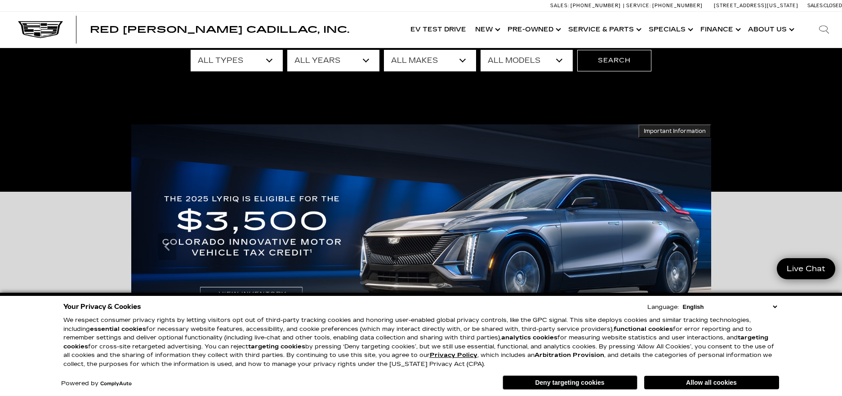
click at [271, 59] on select "All Types New Used Certified Used Demo" at bounding box center [237, 61] width 92 height 22
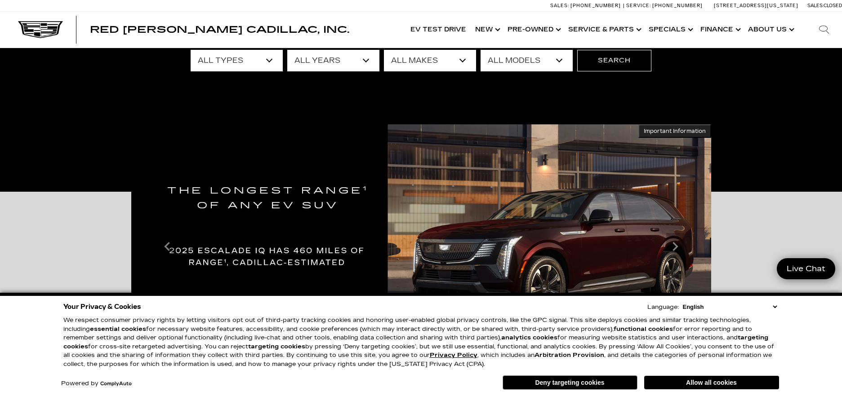
select select "Used"
click at [191, 50] on select "All Types New Used Certified Used Demo" at bounding box center [237, 61] width 92 height 22
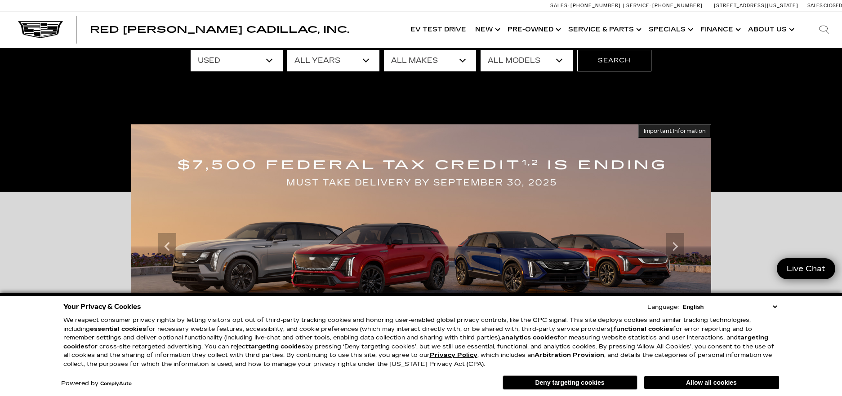
click at [462, 60] on select "All Makes Audi Cadillac Chevrolet Chrysler Ford GMC Lexus Mercedes-Benz Subaru …" at bounding box center [430, 61] width 92 height 22
select select "Cadillac"
click at [384, 50] on select "All Makes Audi Cadillac Chevrolet Chrysler Ford GMC Lexus Mercedes-Benz Subaru …" at bounding box center [430, 61] width 92 height 22
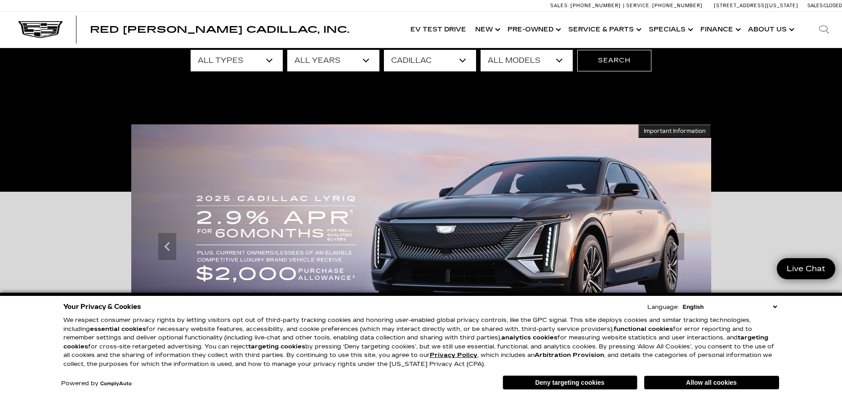
click at [558, 61] on select "All Models CT5 Escalade Escalade ESV OPTIQ XT4 XT5" at bounding box center [526, 61] width 92 height 22
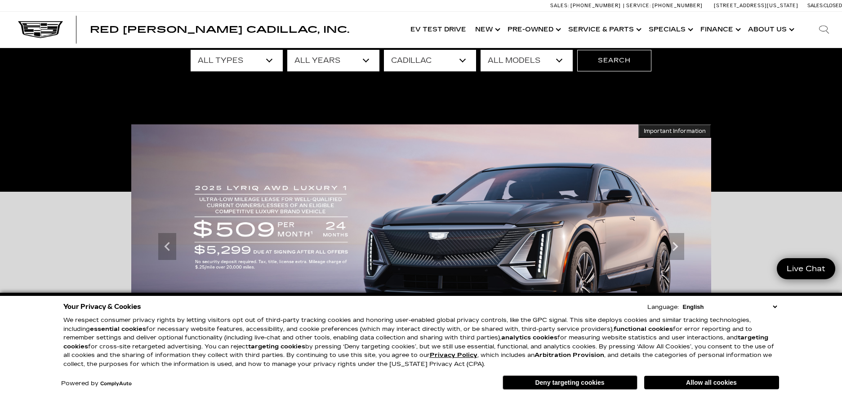
select select "XT5"
click at [480, 50] on select "All Models CT5 Escalade Escalade ESV OPTIQ XT4 XT5" at bounding box center [526, 61] width 92 height 22
click at [635, 62] on button "Search" at bounding box center [614, 61] width 74 height 22
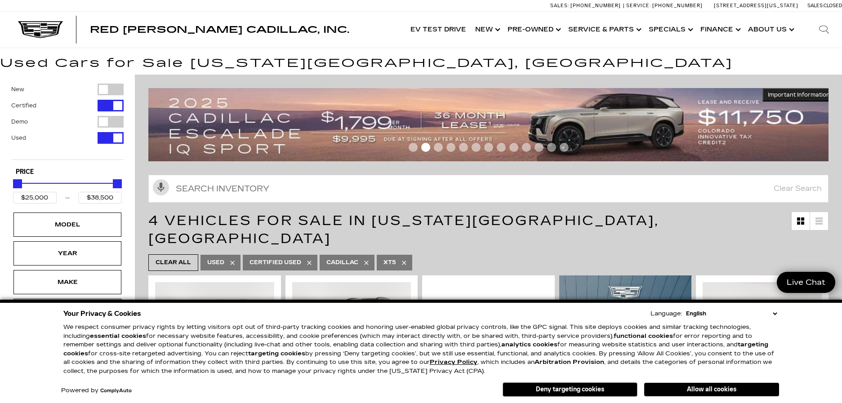
click at [774, 314] on select "English Spanish / Español English / [GEOGRAPHIC_DATA] Korean / 한국어 Vietnamese /…" at bounding box center [731, 313] width 95 height 9
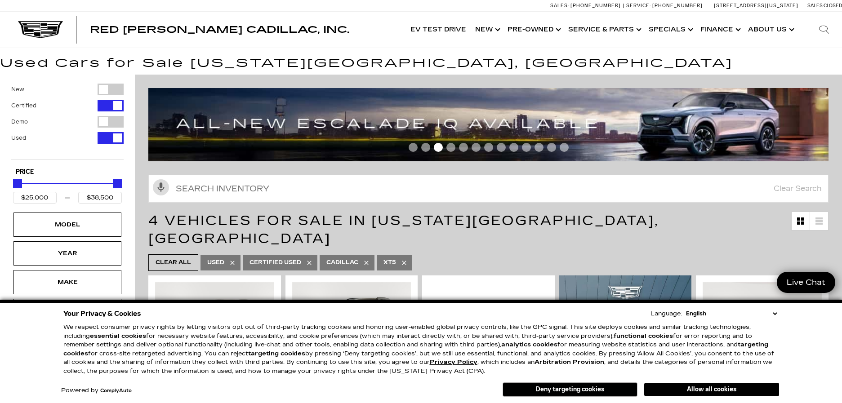
click at [774, 312] on select "English Spanish / Español English / United Kingdom Korean / 한국어 Vietnamese / Ti…" at bounding box center [731, 313] width 95 height 9
drag, startPoint x: 706, startPoint y: 316, endPoint x: 787, endPoint y: 303, distance: 82.8
click at [704, 316] on select "English Spanish / Español English / United Kingdom Korean / 한국어 Vietnamese / Ti…" at bounding box center [731, 313] width 95 height 9
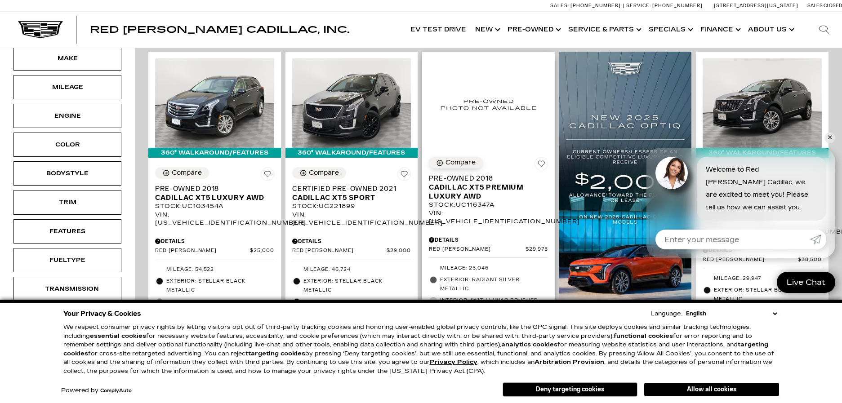
scroll to position [225, 0]
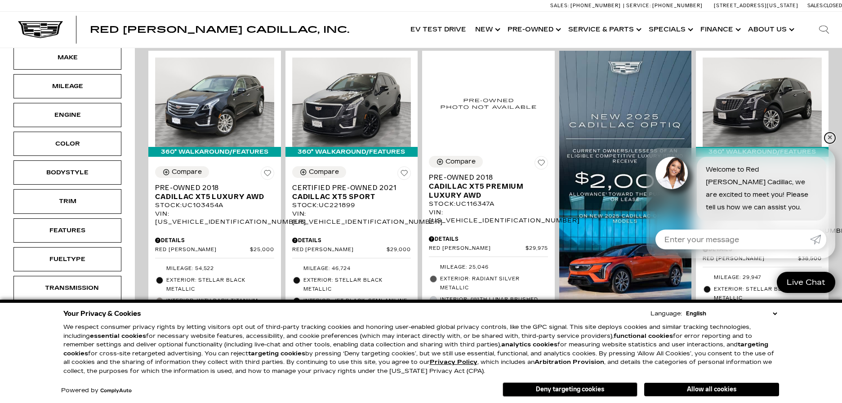
click at [832, 136] on link "✕" at bounding box center [829, 138] width 11 height 11
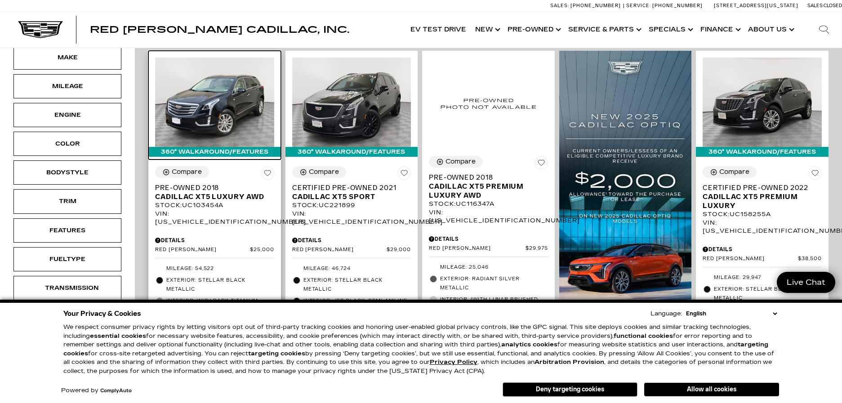
click at [226, 85] on img at bounding box center [214, 102] width 119 height 89
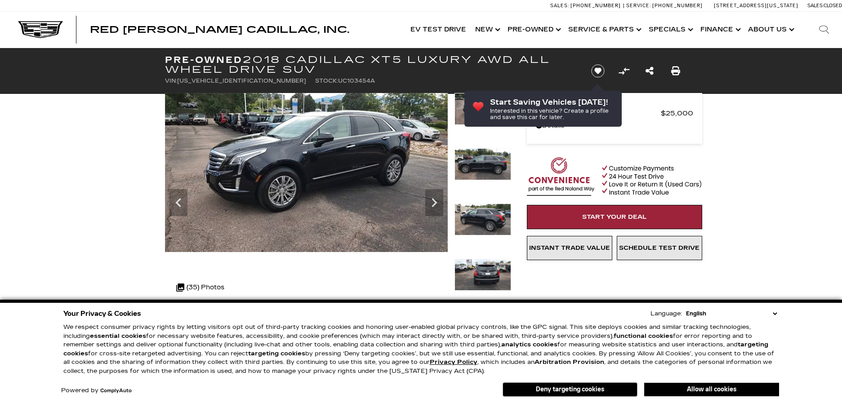
click at [433, 202] on icon "Next" at bounding box center [434, 203] width 18 height 18
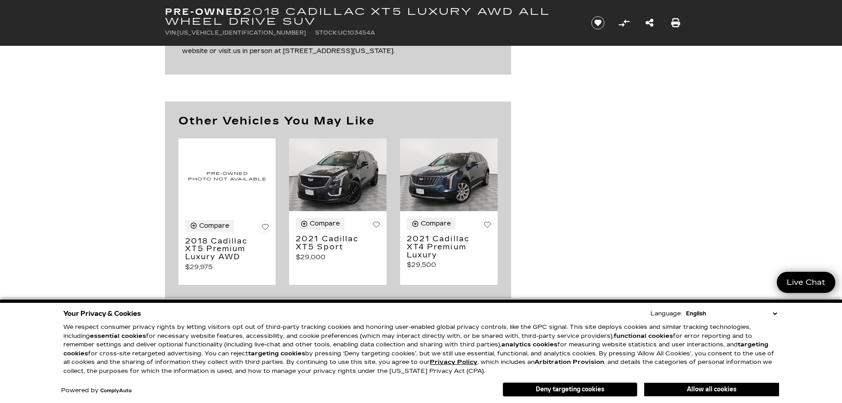
scroll to position [1124, 0]
